Goal: Task Accomplishment & Management: Manage account settings

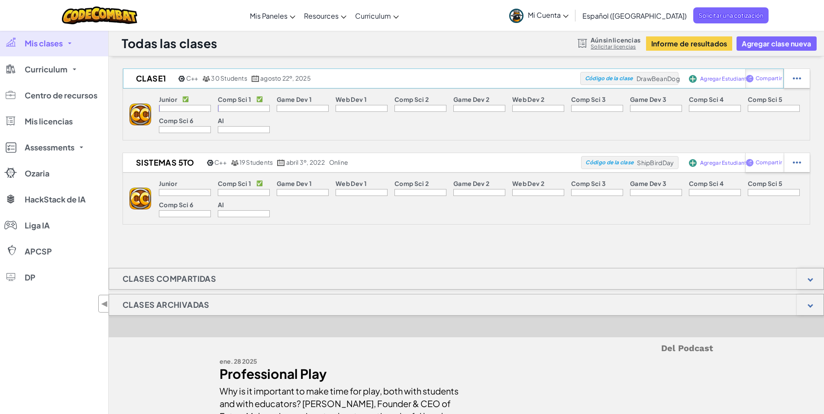
click at [772, 79] on span "Compartir" at bounding box center [769, 78] width 26 height 5
select select "write"
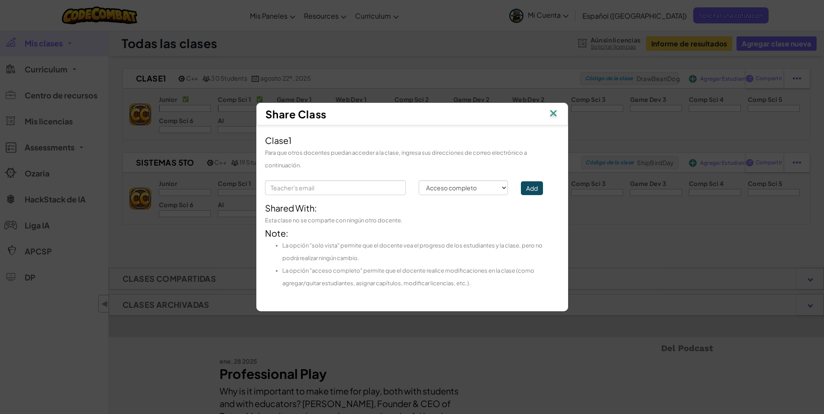
click at [557, 113] on img at bounding box center [553, 113] width 11 height 13
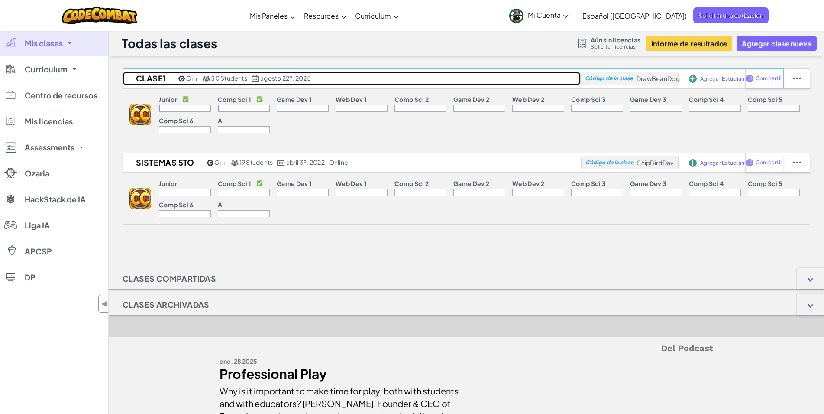
click at [145, 79] on h2 "Clase1" at bounding box center [149, 78] width 53 height 13
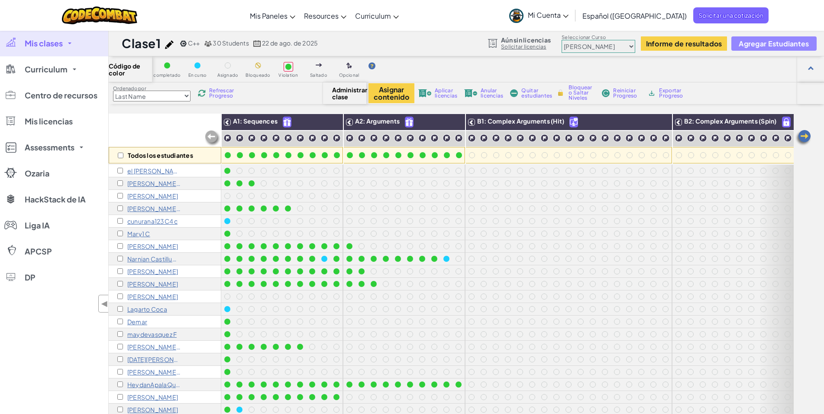
click at [766, 43] on span "Agregar Estudiantes" at bounding box center [774, 43] width 70 height 7
